Goal: Task Accomplishment & Management: Use online tool/utility

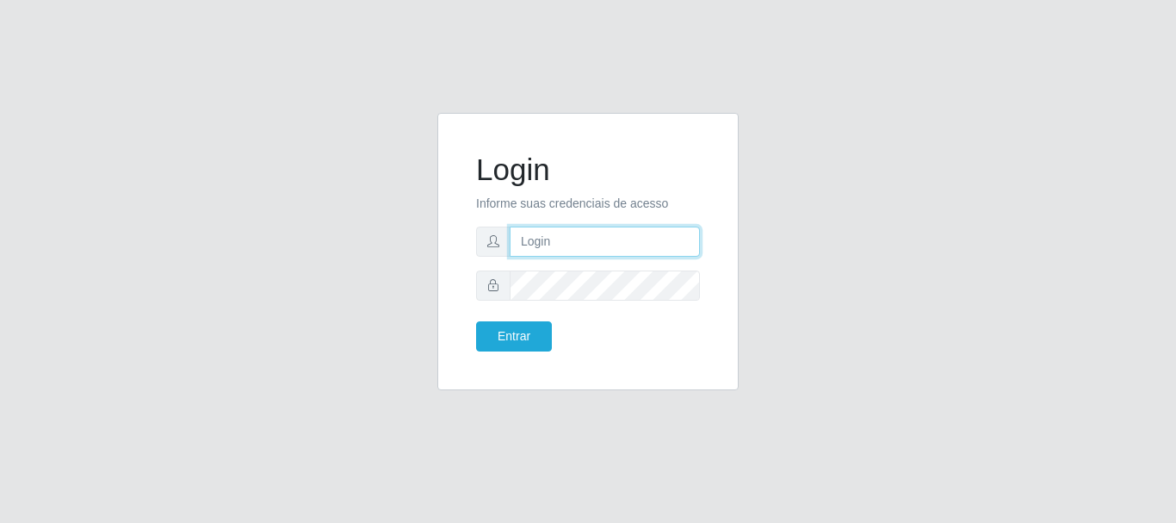
click at [512, 247] on input "text" at bounding box center [605, 241] width 190 height 30
type input "[EMAIL_ADDRESS][DOMAIN_NAME]"
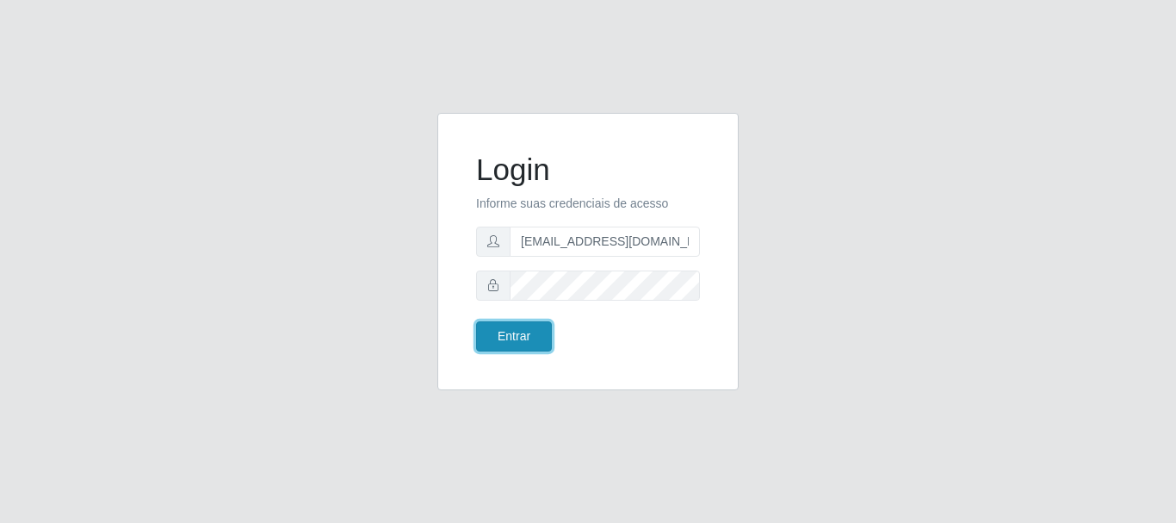
click at [524, 335] on button "Entrar" at bounding box center [514, 336] width 76 height 30
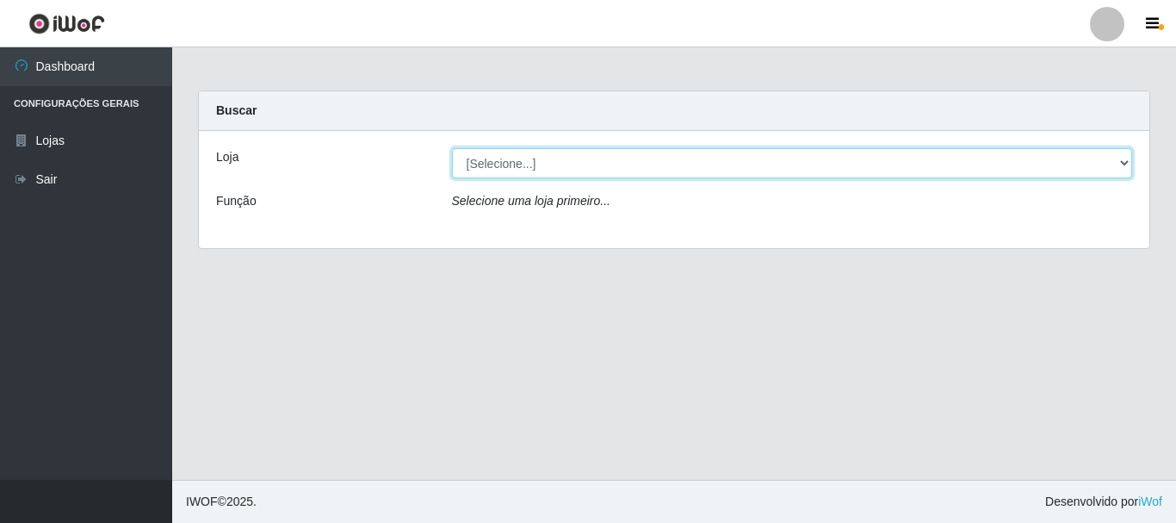
click at [1121, 158] on select "[Selecione...] Queiroz Atacadão - [GEOGRAPHIC_DATA]" at bounding box center [792, 163] width 681 height 30
select select "464"
click at [452, 148] on select "[Selecione...] Queiroz Atacadão - [GEOGRAPHIC_DATA]" at bounding box center [792, 163] width 681 height 30
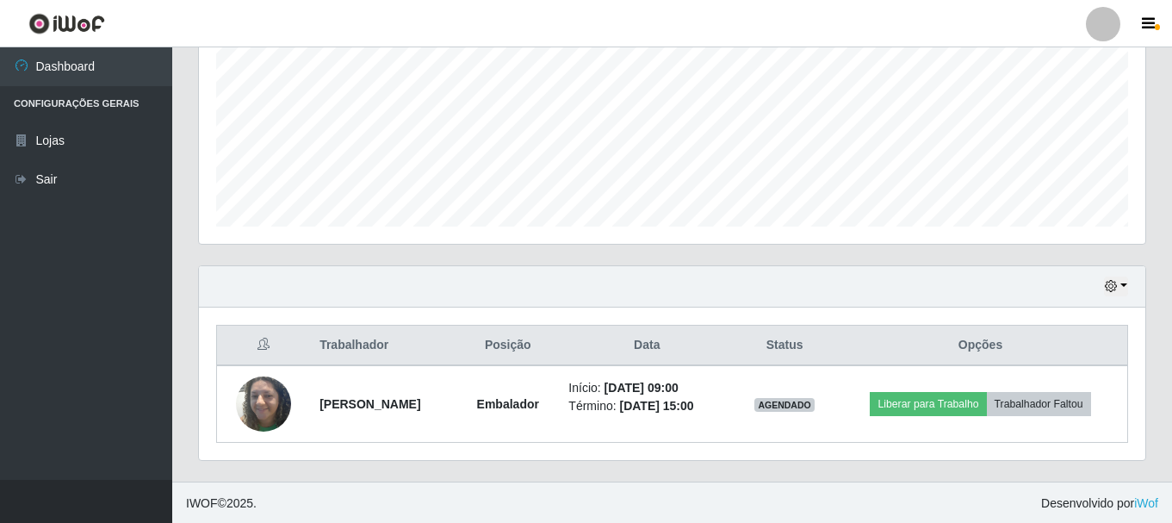
scroll to position [391, 0]
